Goal: Obtain resource: Download file/media

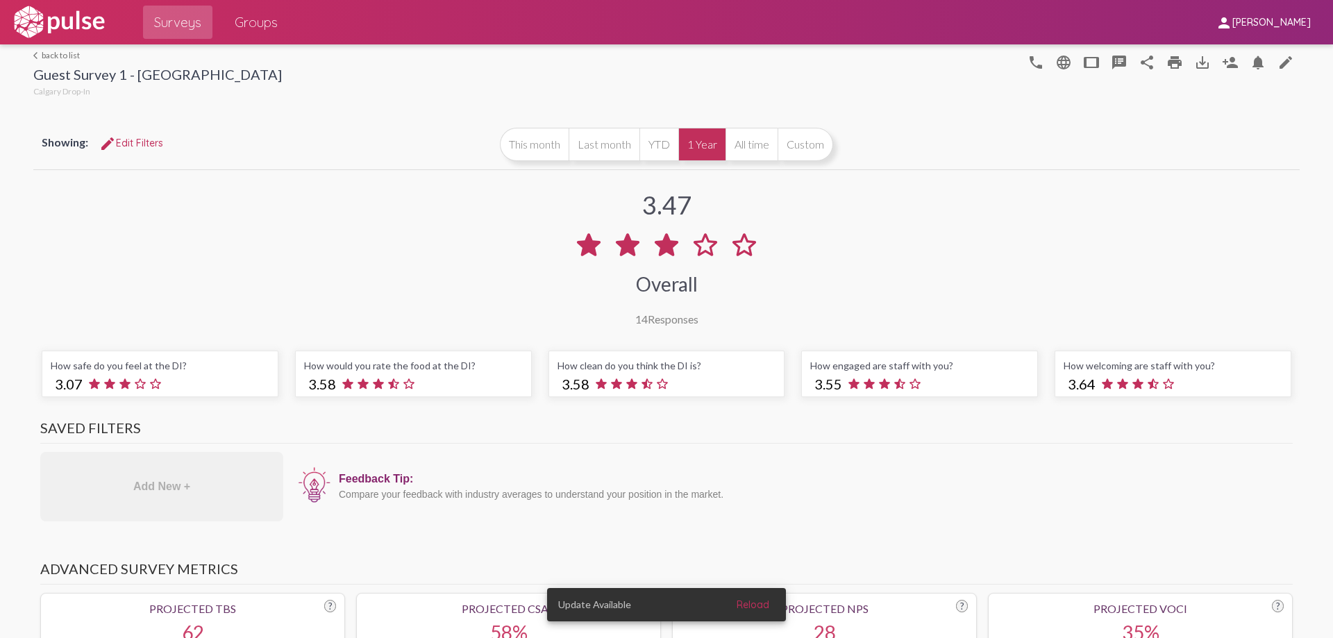
click at [76, 53] on link "arrow_back_ios back to list" at bounding box center [157, 55] width 249 height 10
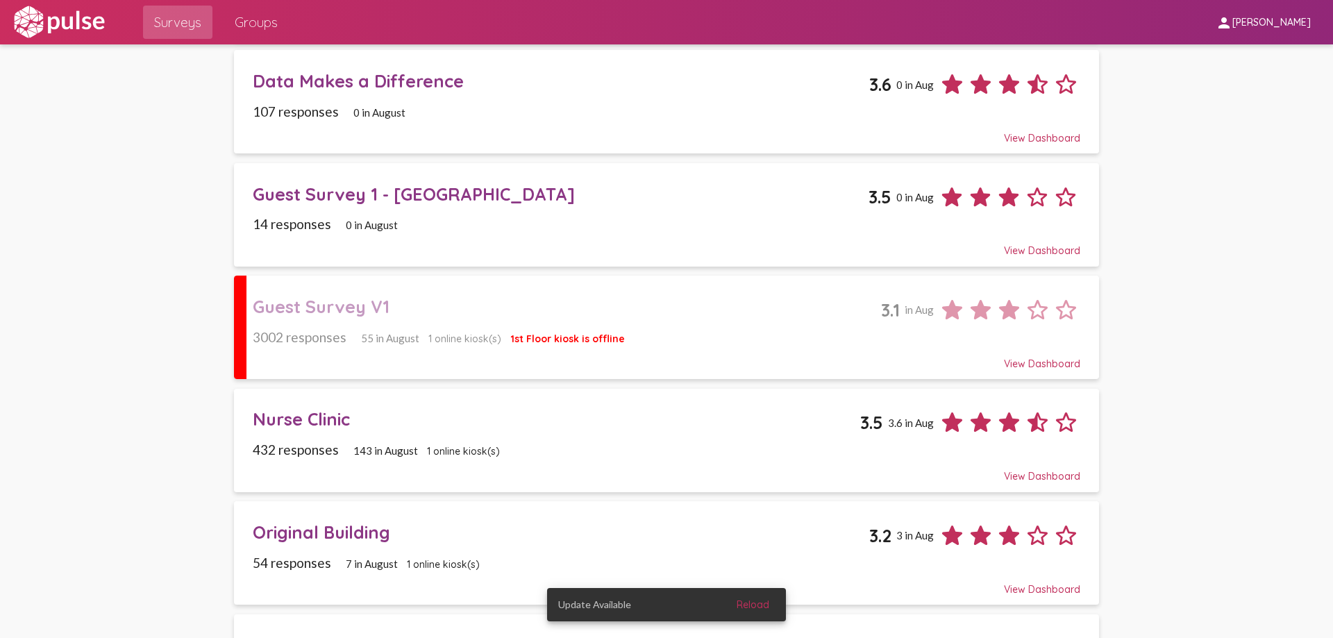
scroll to position [417, 0]
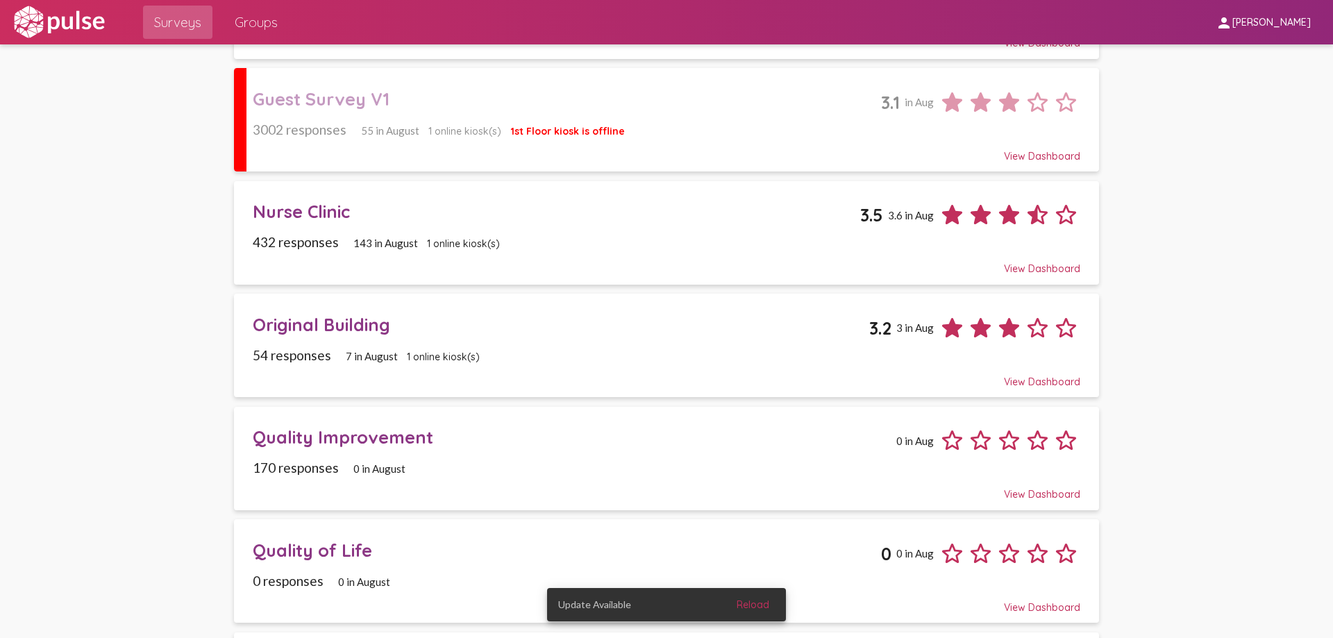
click at [401, 229] on div "Nurse Clinic 3.5 3.6 in Aug" at bounding box center [666, 209] width 827 height 39
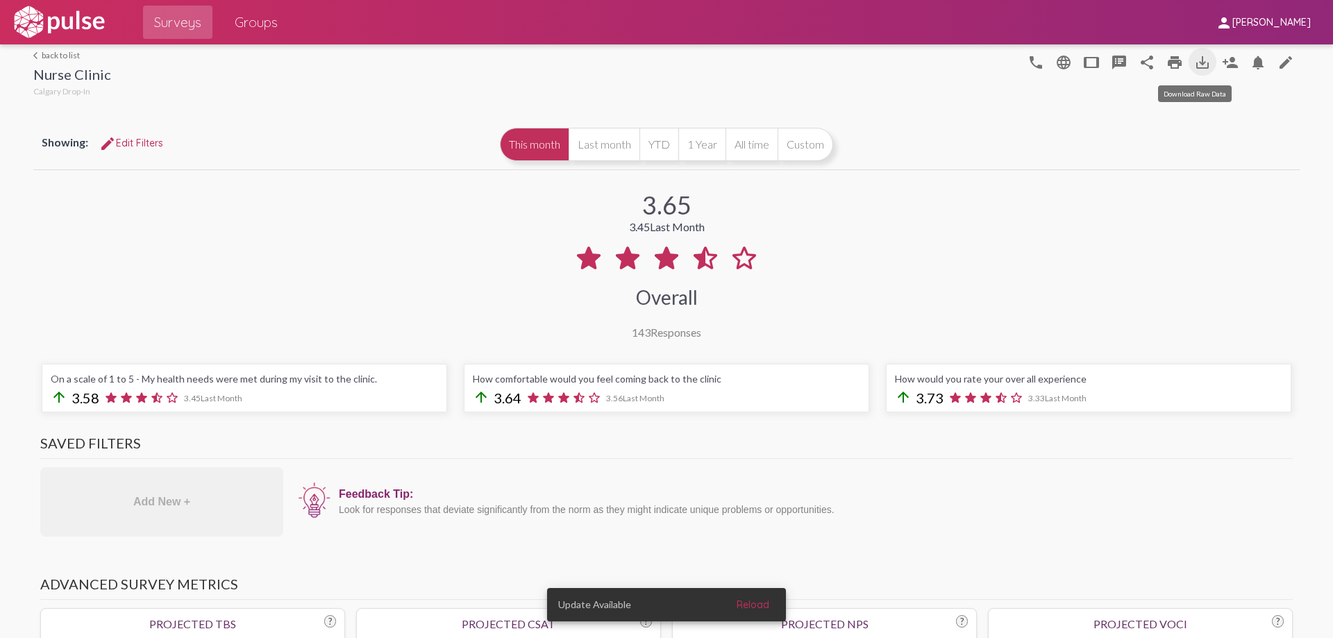
click at [1197, 70] on mat-icon "save_alt" at bounding box center [1202, 62] width 17 height 17
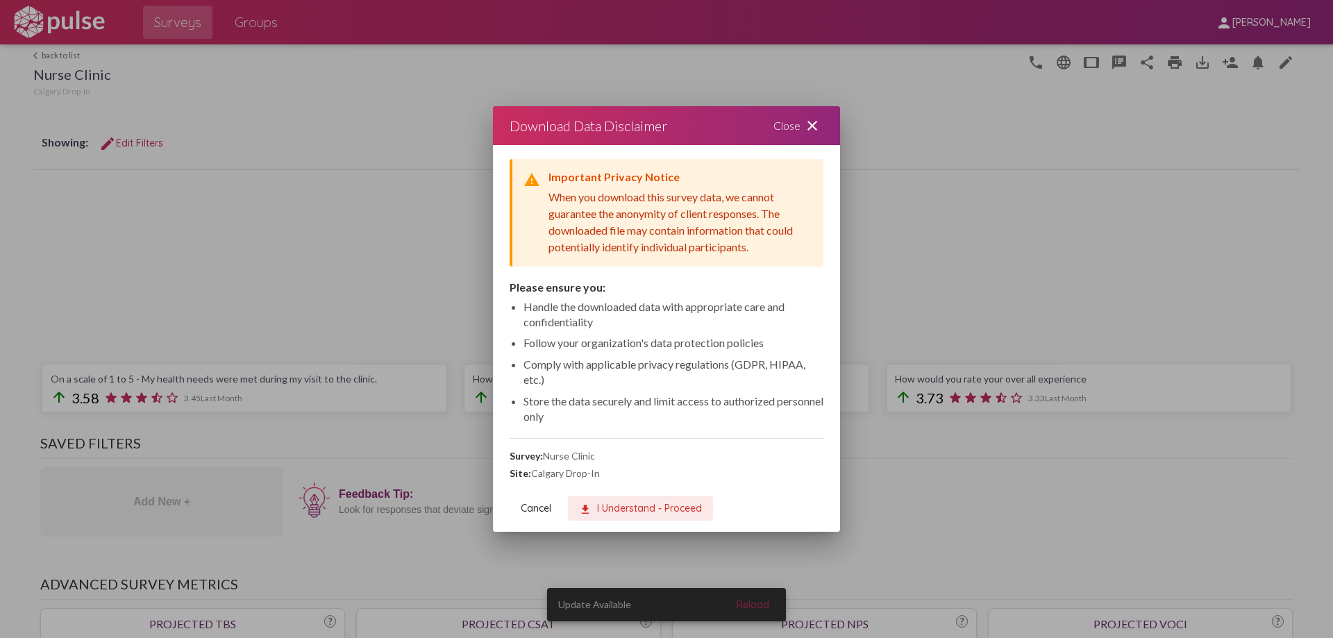
click at [632, 513] on span "download I Understand - Proceed" at bounding box center [640, 508] width 123 height 12
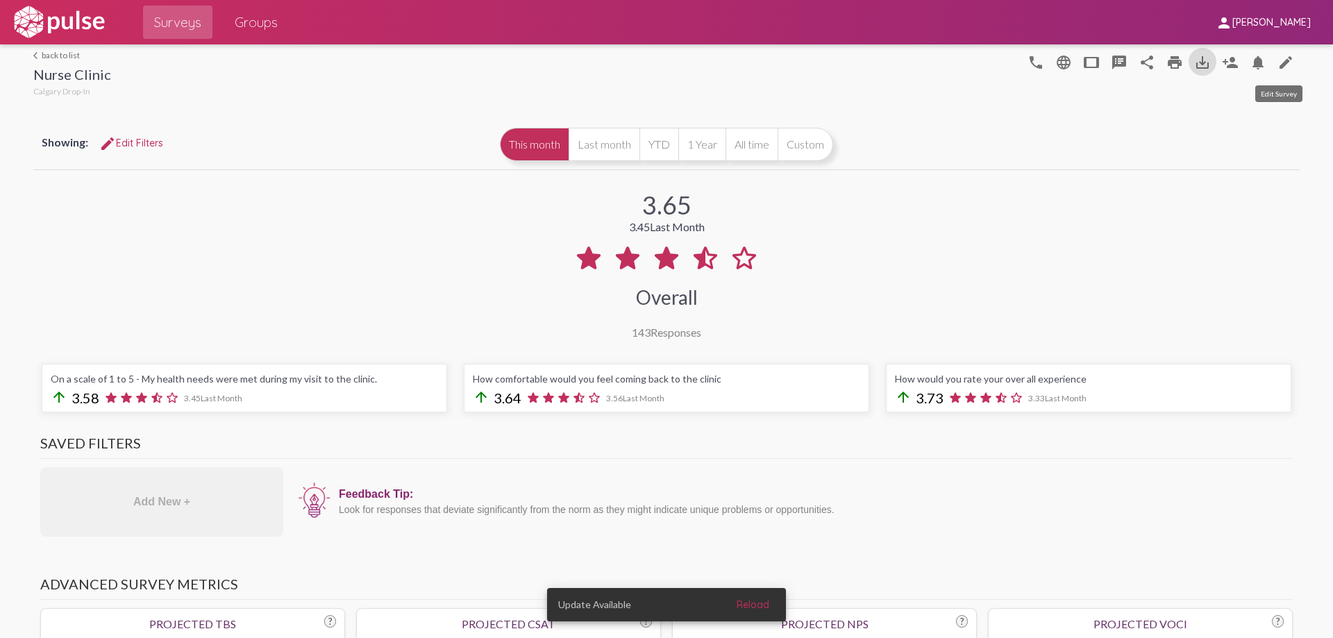
click at [1279, 65] on mat-icon "edit" at bounding box center [1285, 62] width 17 height 17
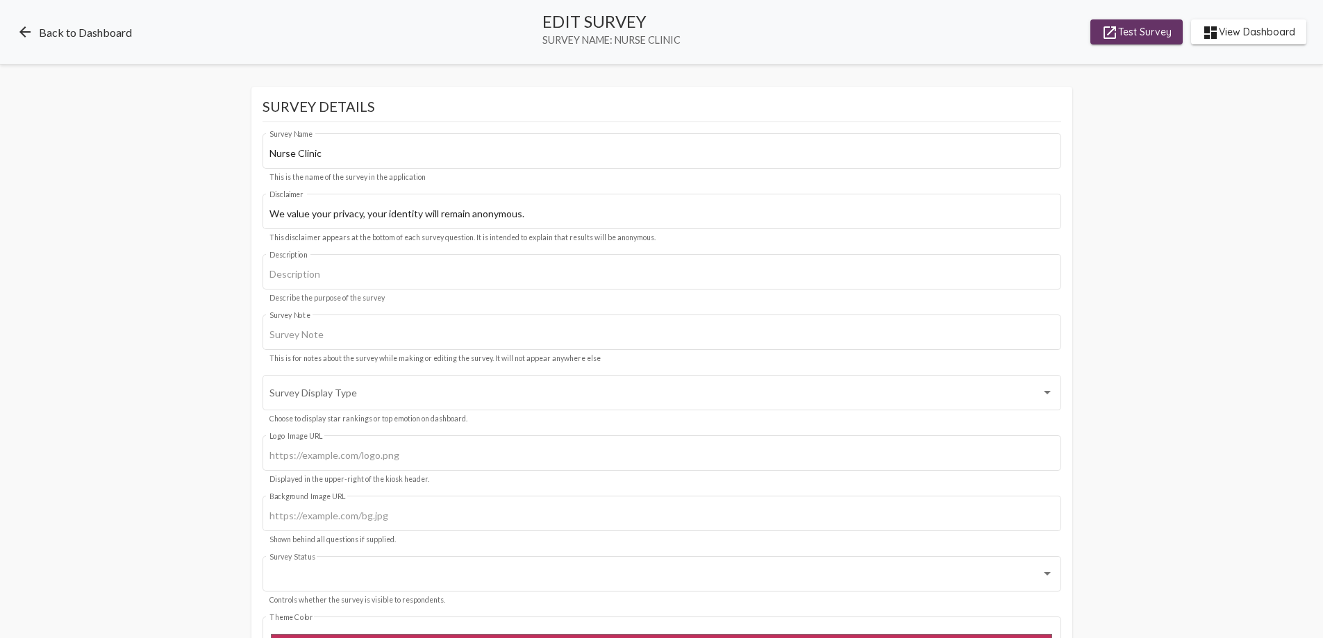
click at [42, 31] on link "arrow_back Back to Dashboard" at bounding box center [74, 32] width 115 height 17
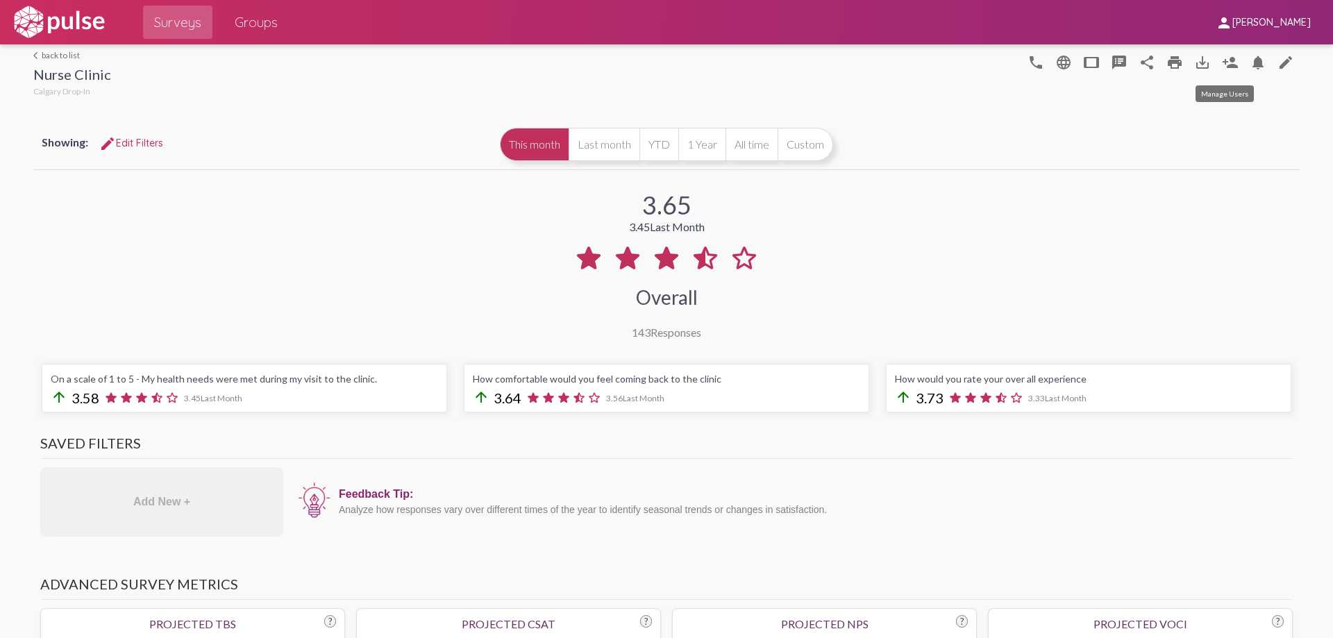
click at [1223, 69] on mat-icon "person_add" at bounding box center [1230, 62] width 17 height 17
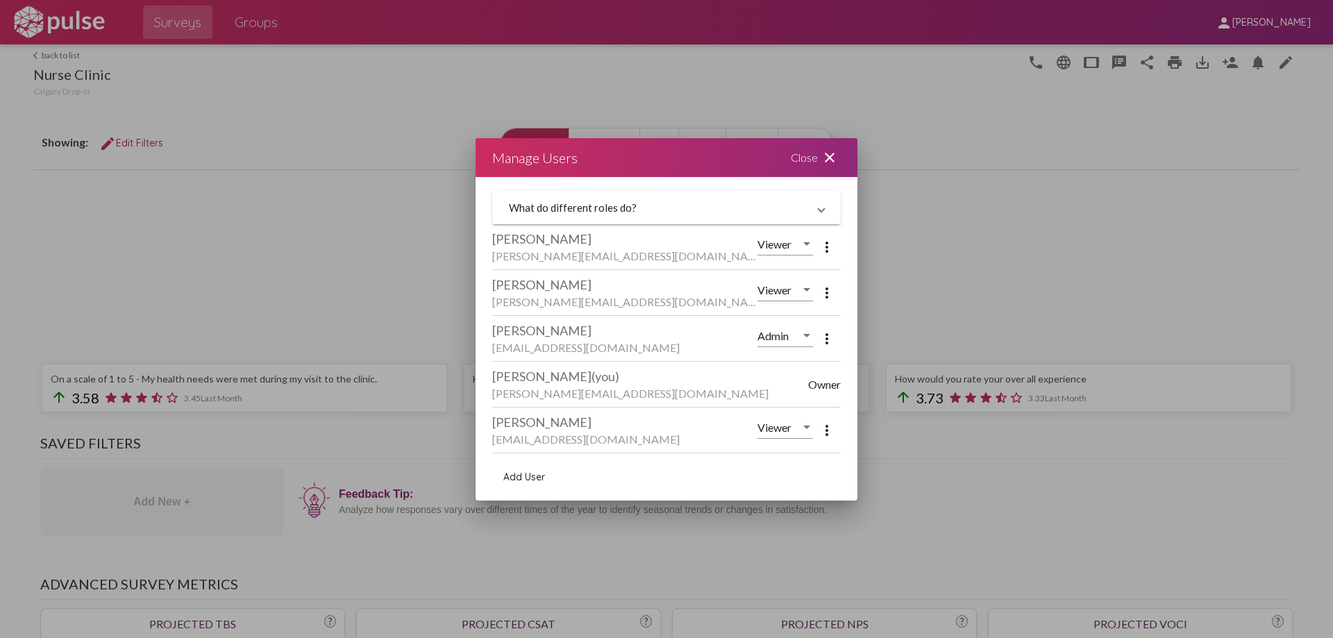
click at [831, 156] on mat-icon "close" at bounding box center [829, 157] width 17 height 17
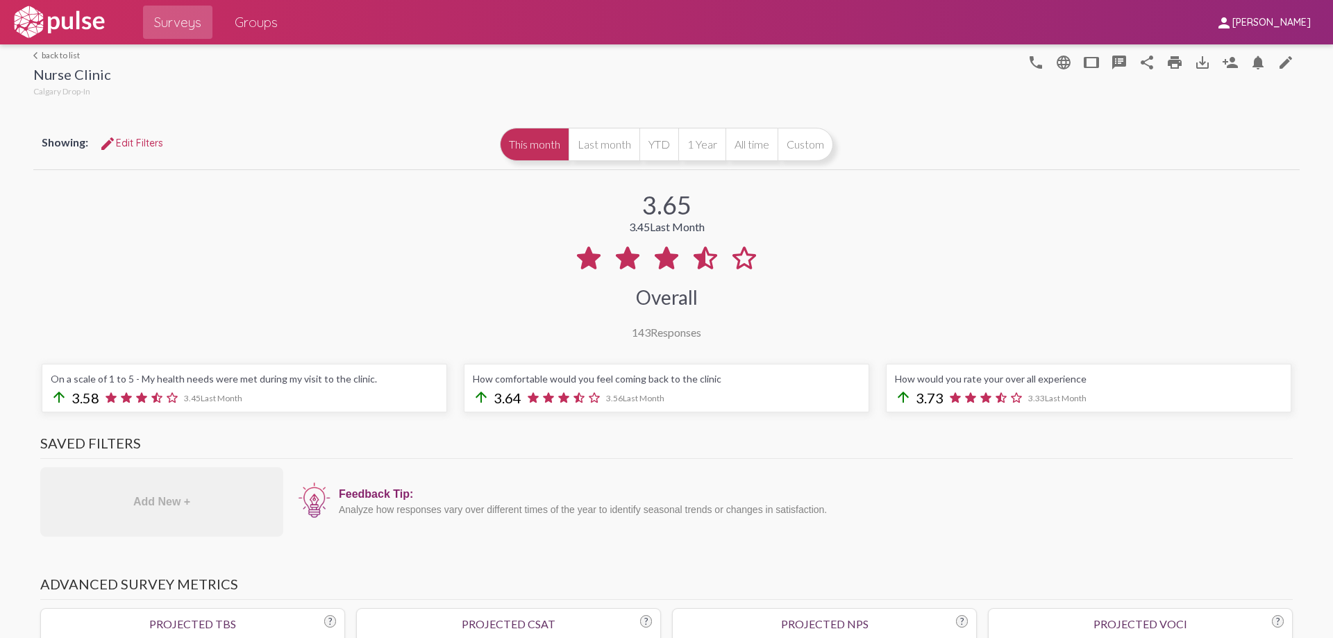
click at [71, 59] on link "arrow_back_ios back to list" at bounding box center [72, 55] width 78 height 10
